Goal: Register for event/course

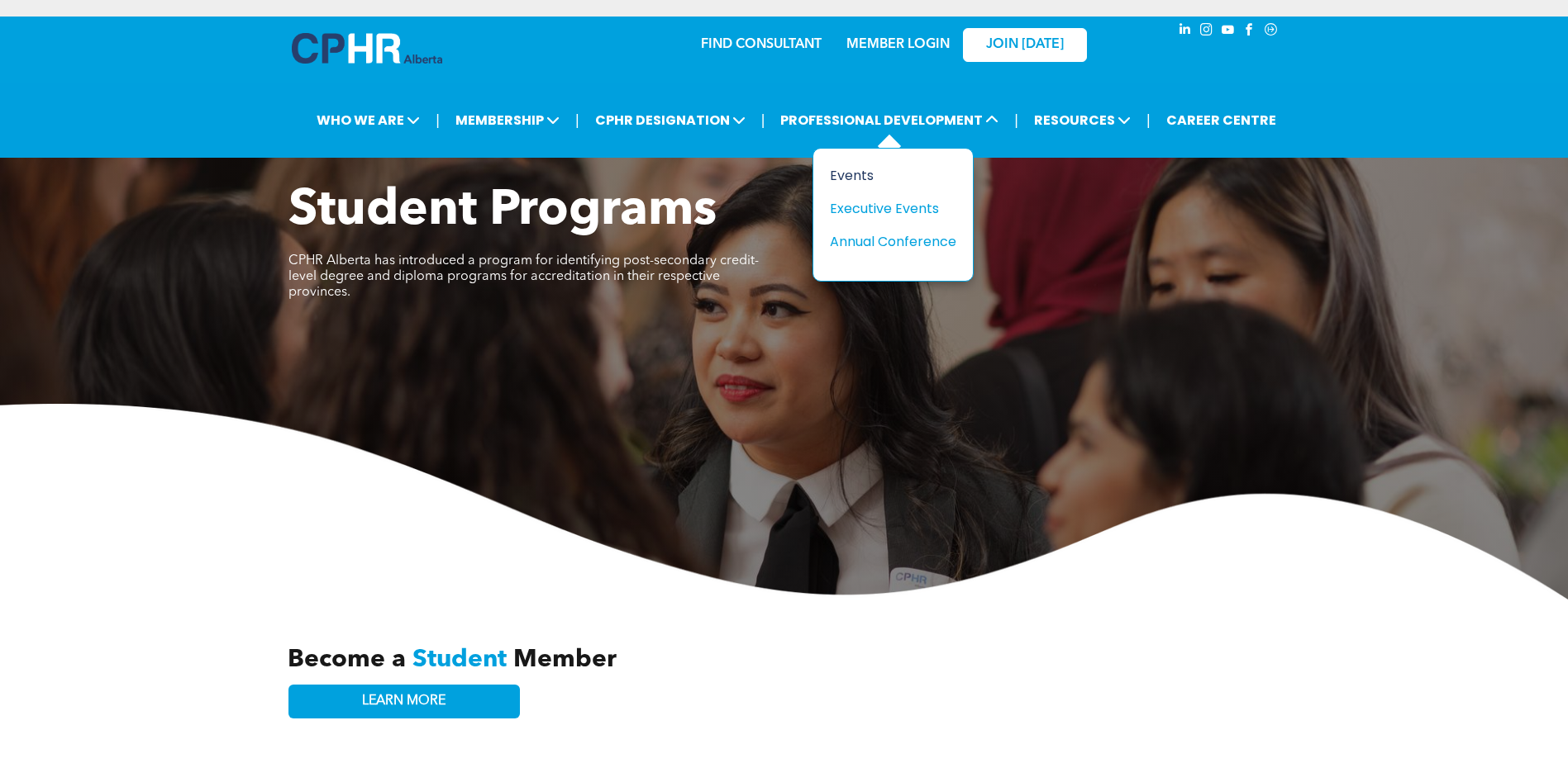
click at [864, 174] on div "Events" at bounding box center [886, 175] width 114 height 21
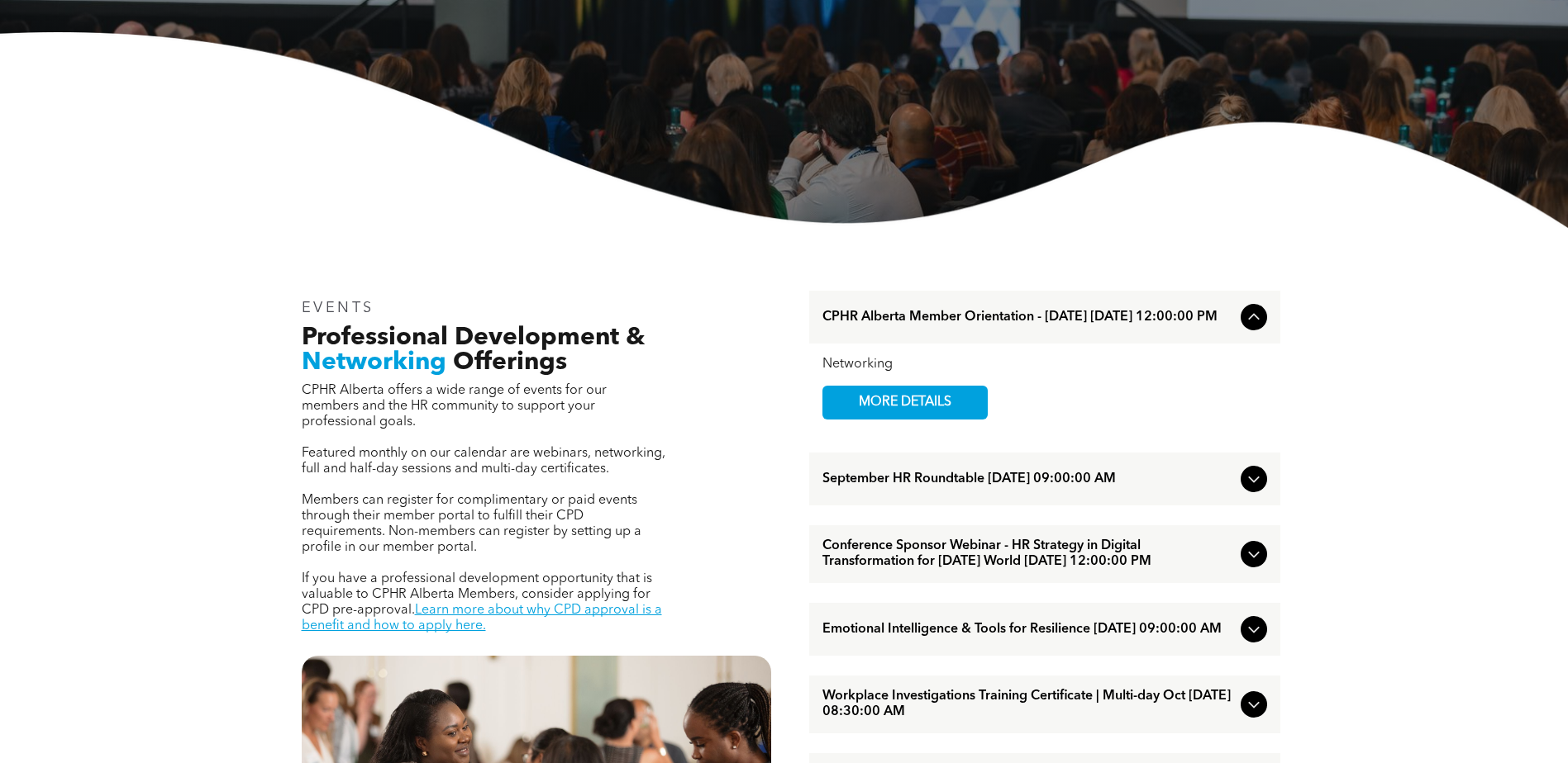
scroll to position [578, 0]
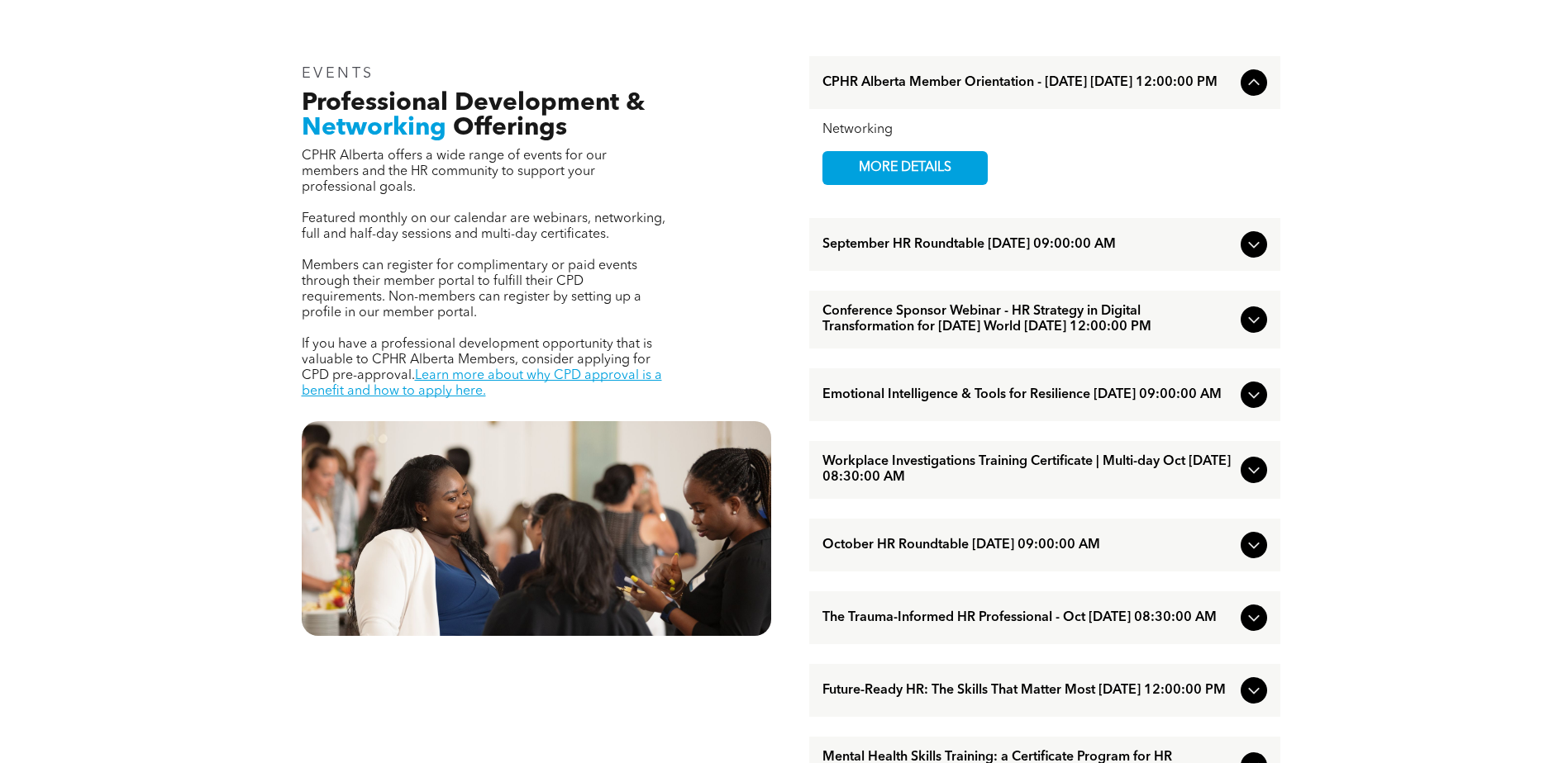
click at [1265, 408] on div at bounding box center [1254, 395] width 27 height 27
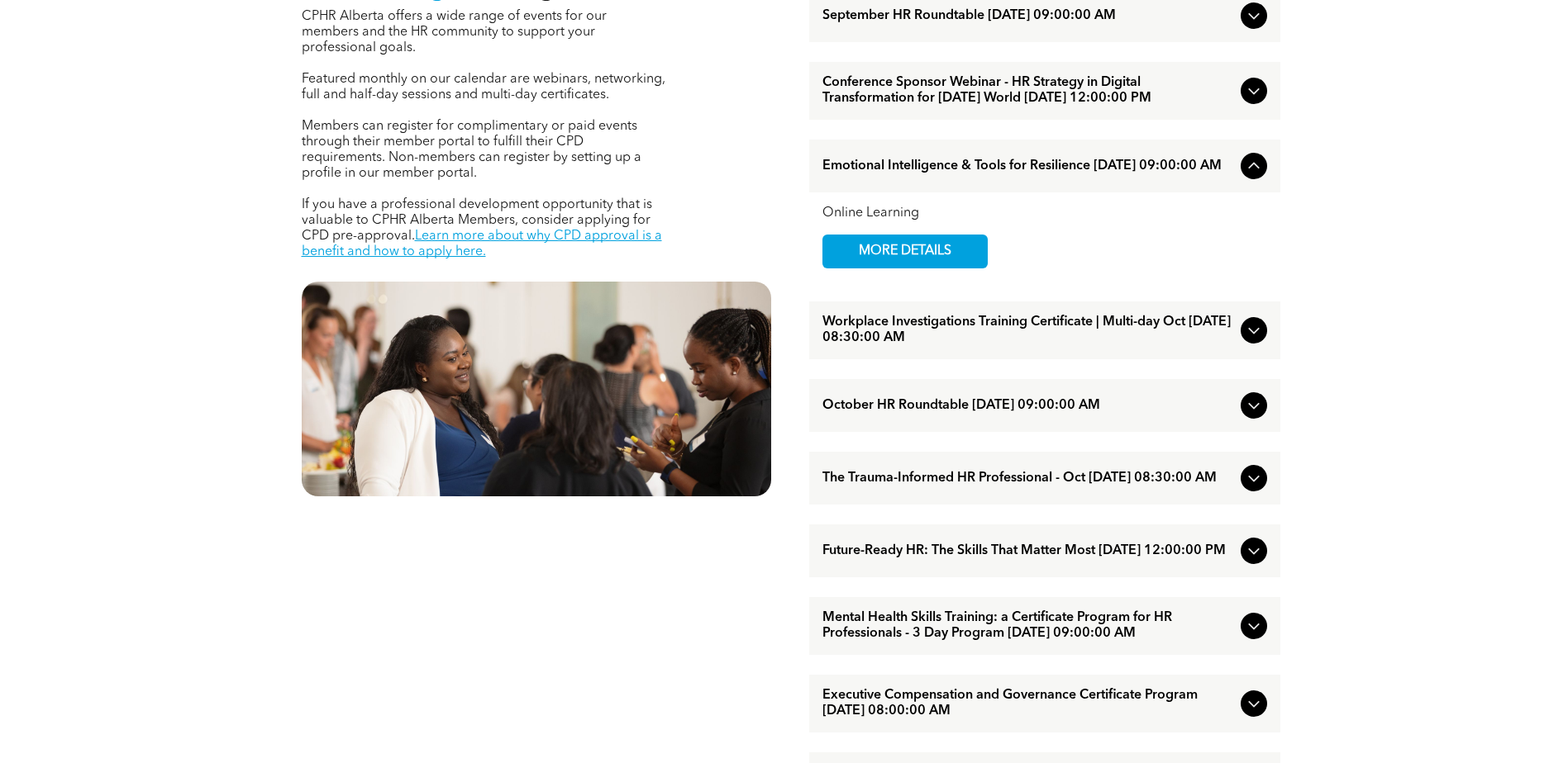
scroll to position [744, 0]
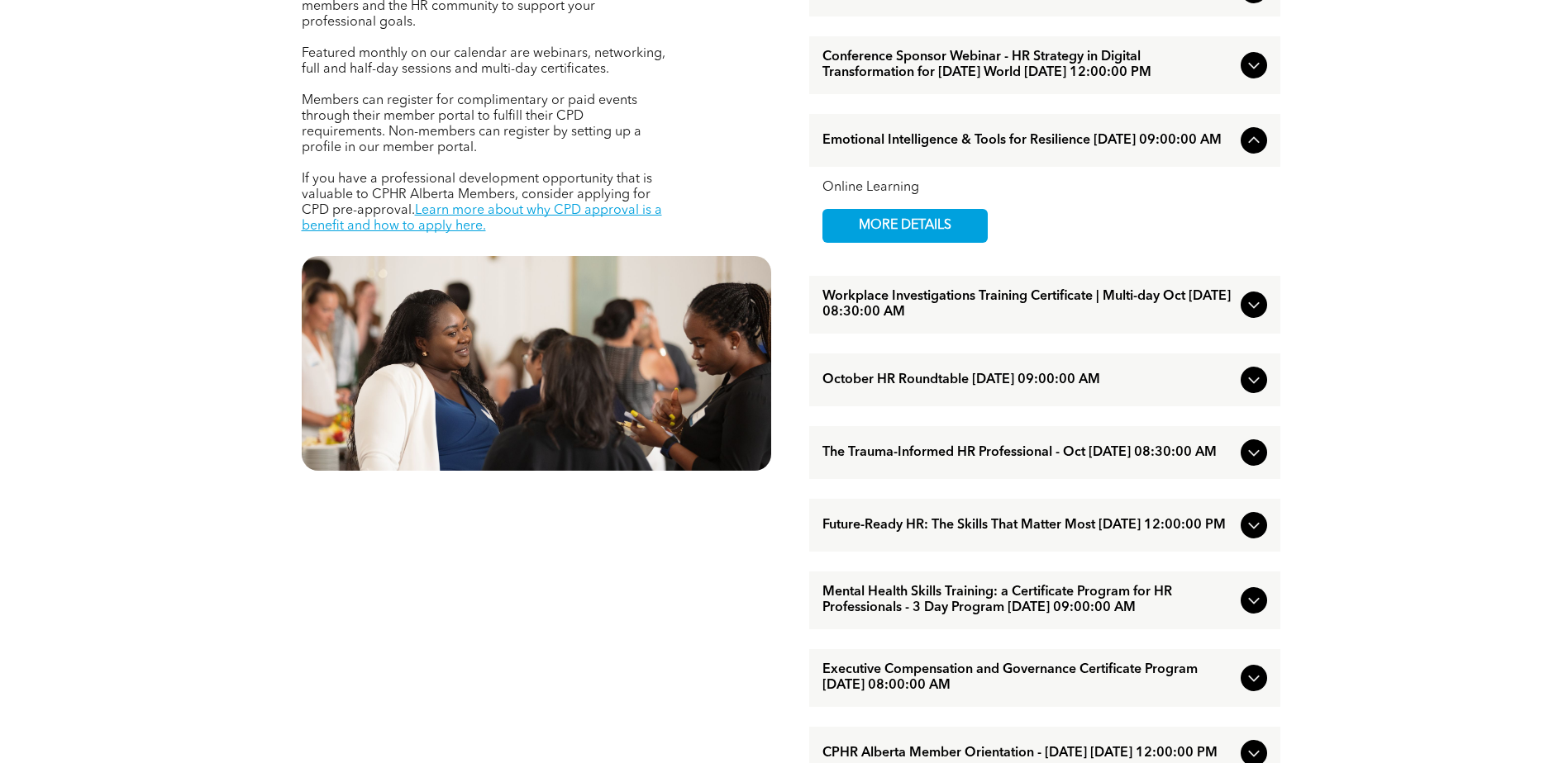
click at [1228, 461] on span "The Trauma-Informed HR Professional - Oct [DATE] 08:30:00 AM" at bounding box center [1028, 453] width 411 height 16
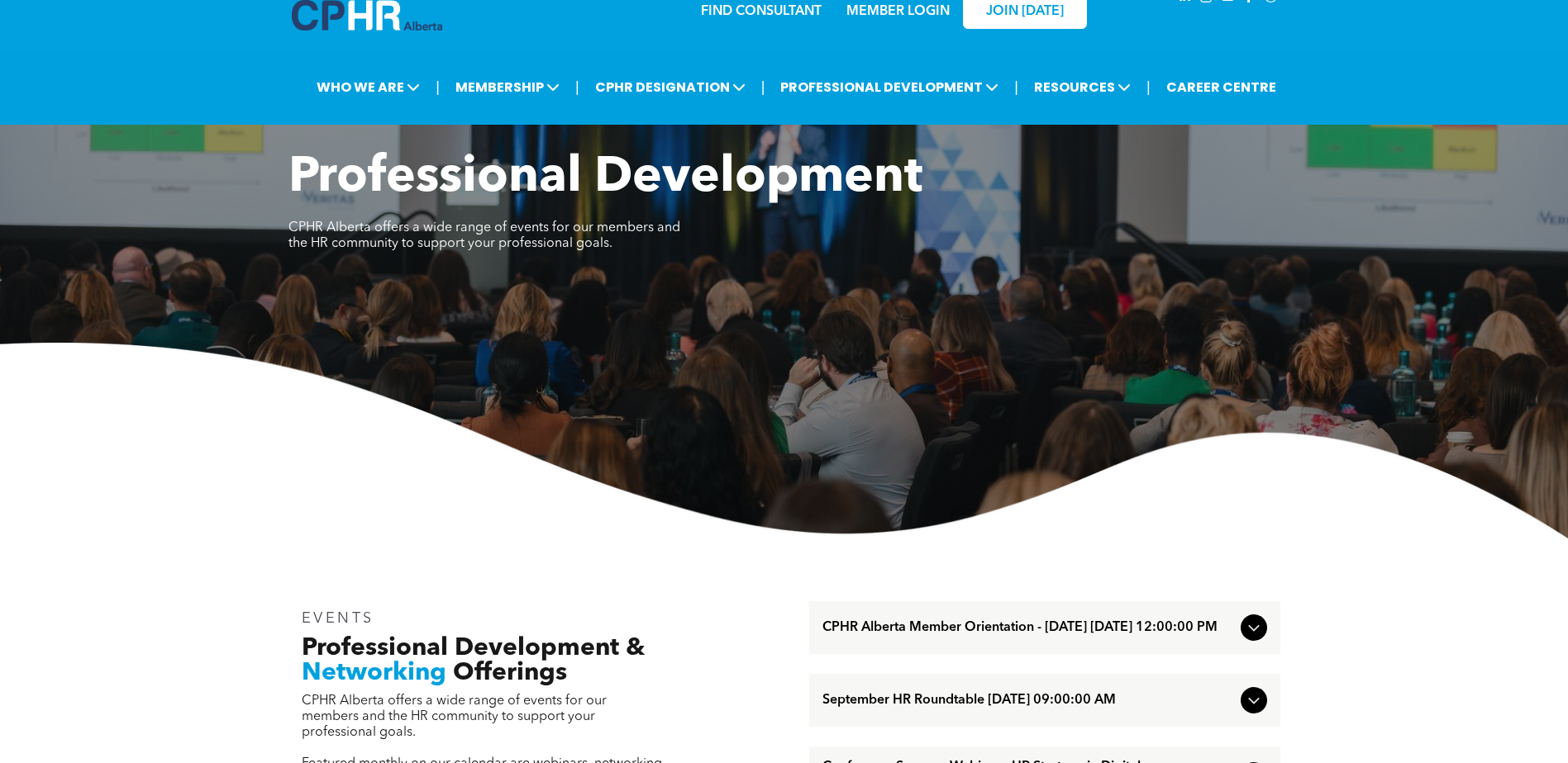
scroll to position [0, 0]
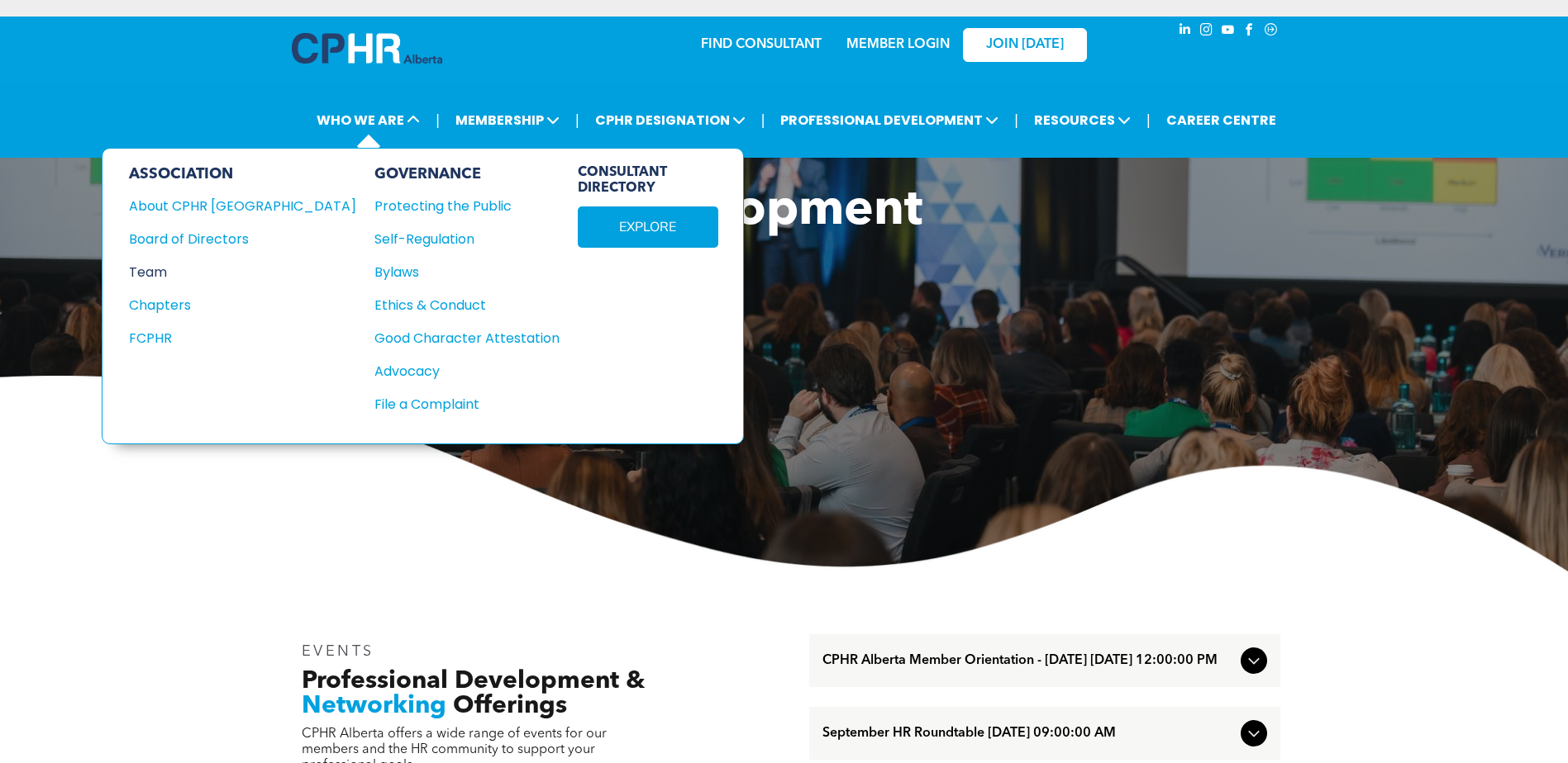
click at [164, 273] on div "Team" at bounding box center [231, 272] width 205 height 21
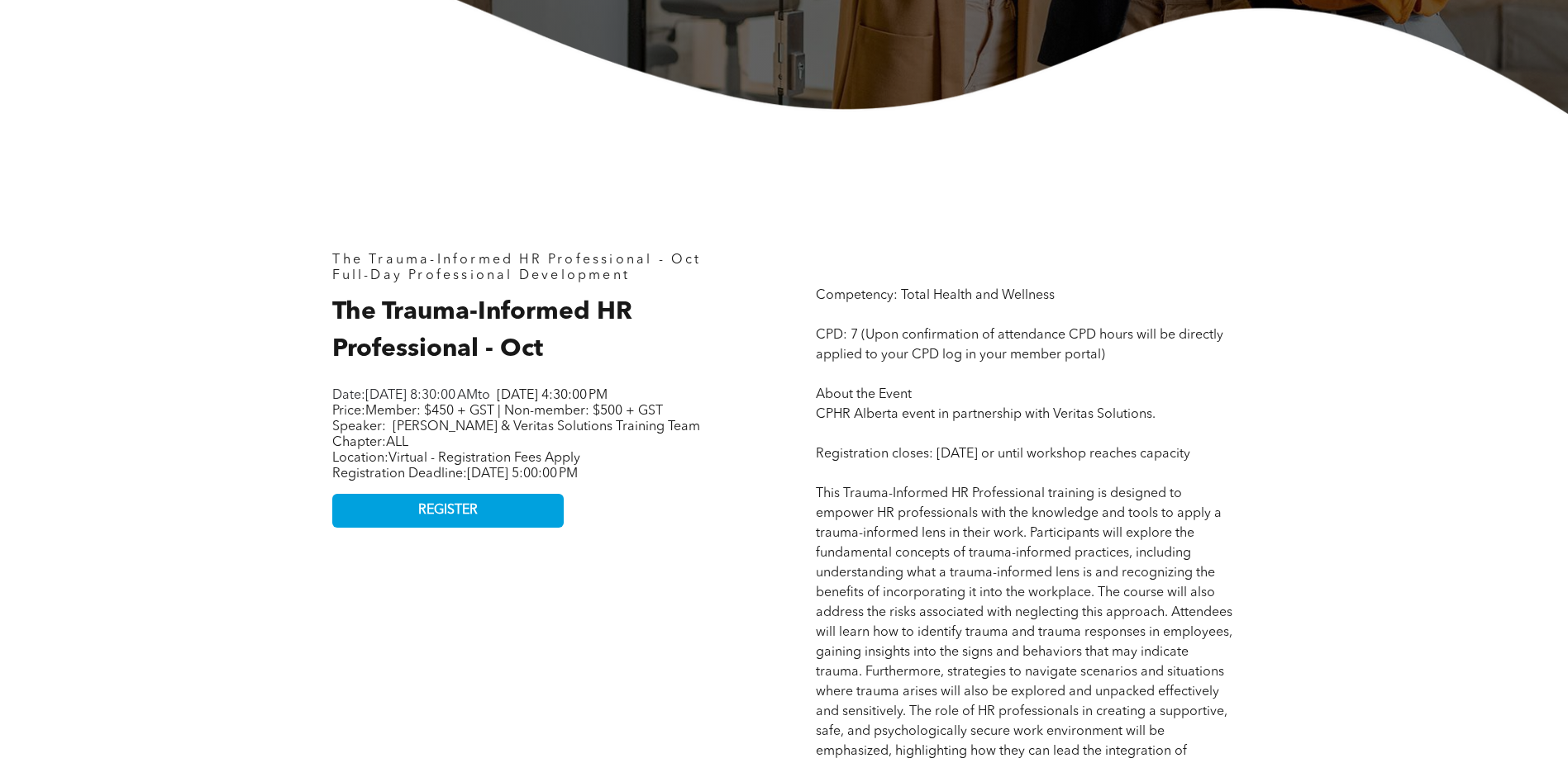
scroll to position [578, 0]
